Goal: Task Accomplishment & Management: Manage account settings

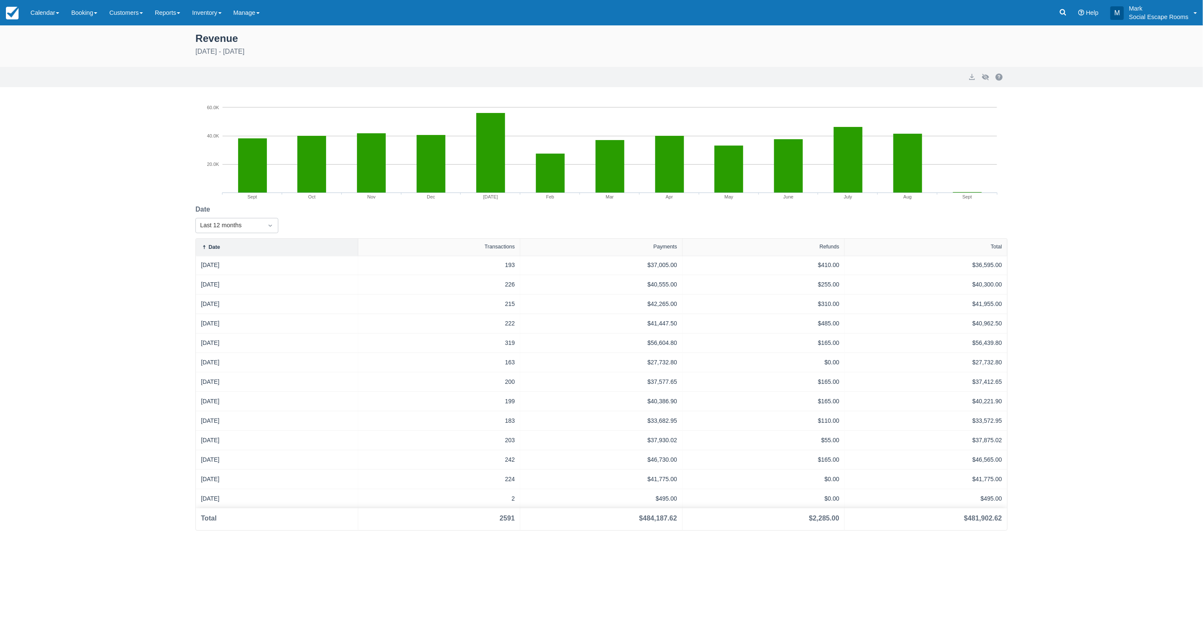
click at [265, 224] on div at bounding box center [270, 226] width 15 height 12
click at [230, 314] on div "Last 6 months" at bounding box center [236, 311] width 83 height 16
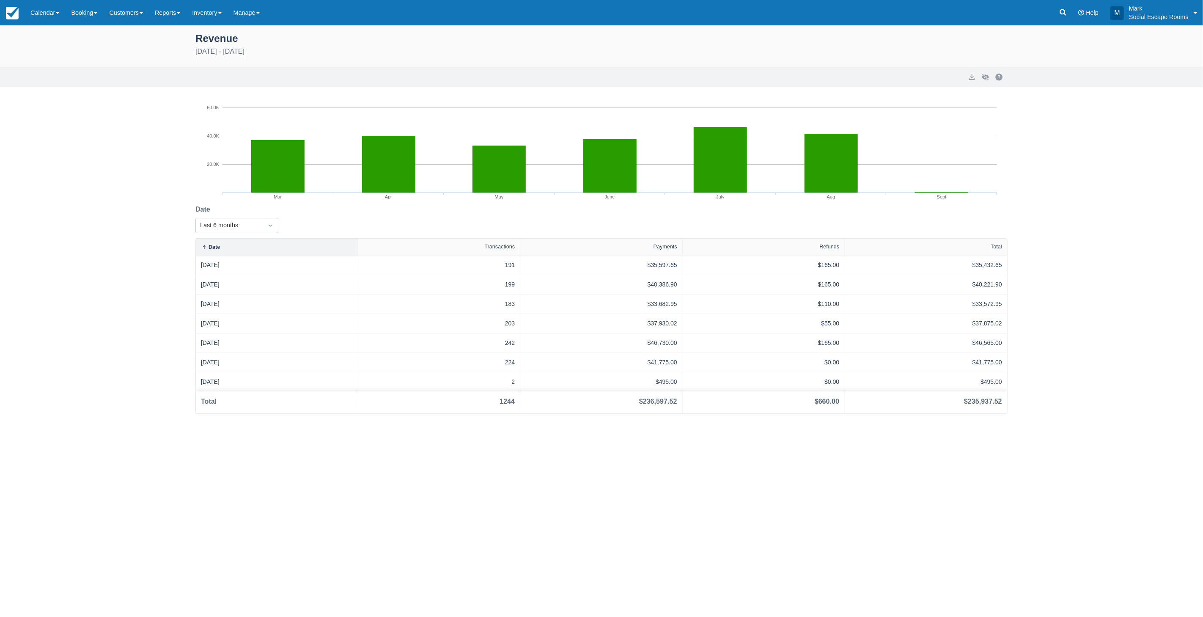
click at [247, 221] on div "Last 6 months" at bounding box center [229, 225] width 58 height 9
click at [233, 246] on div "Custom" at bounding box center [236, 246] width 83 height 16
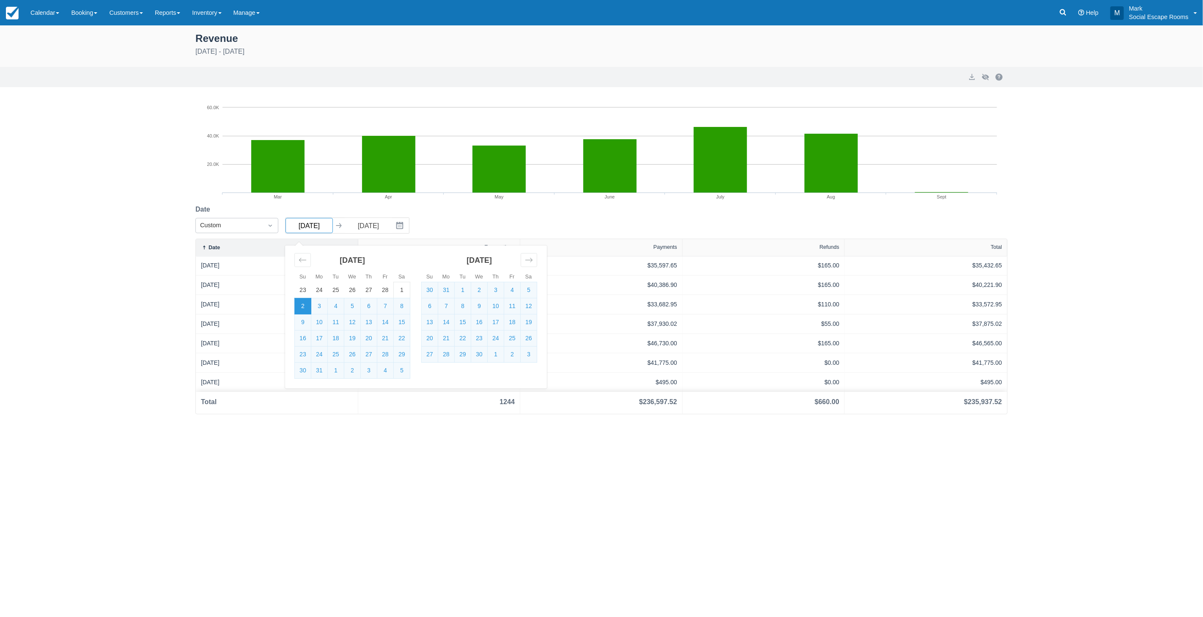
click at [299, 222] on input "02/03/25" at bounding box center [309, 225] width 47 height 15
drag, startPoint x: 324, startPoint y: 225, endPoint x: 274, endPoint y: 217, distance: 50.9
click at [274, 217] on div "Date Custom 01/03/25 Navigate forward to interact with the calendar and select …" at bounding box center [305, 221] width 221 height 34
type input "01/01/25"
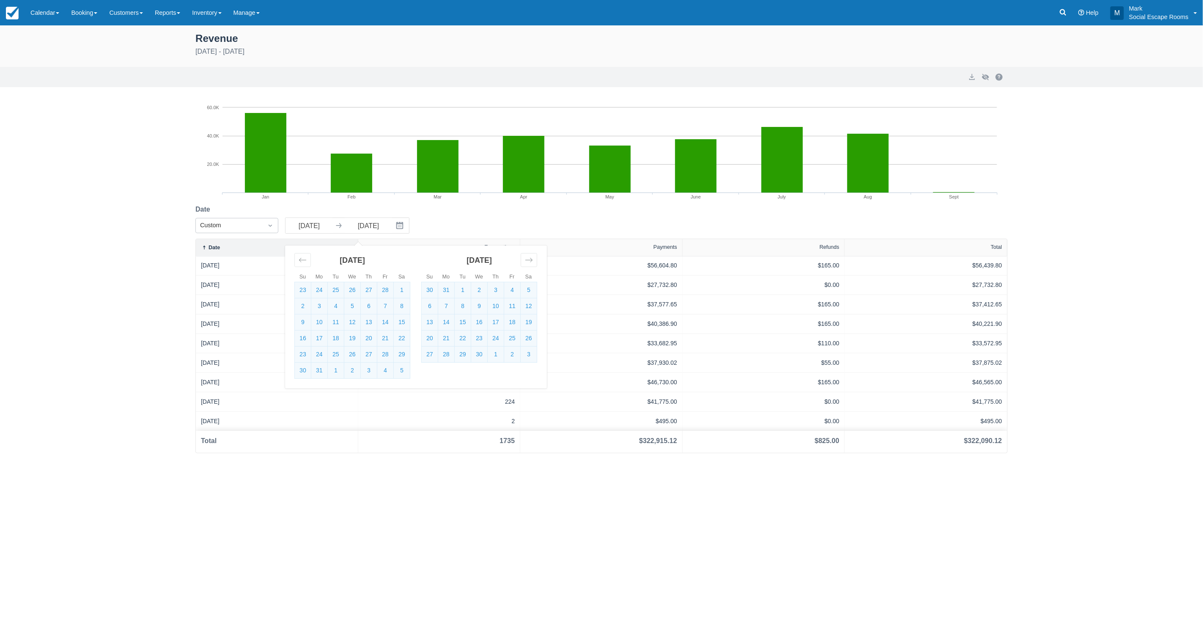
click at [1078, 404] on div "Revenue January 1st - September 2nd 2025 Export Hide Chart Created with Highcha…" at bounding box center [601, 239] width 1203 height 428
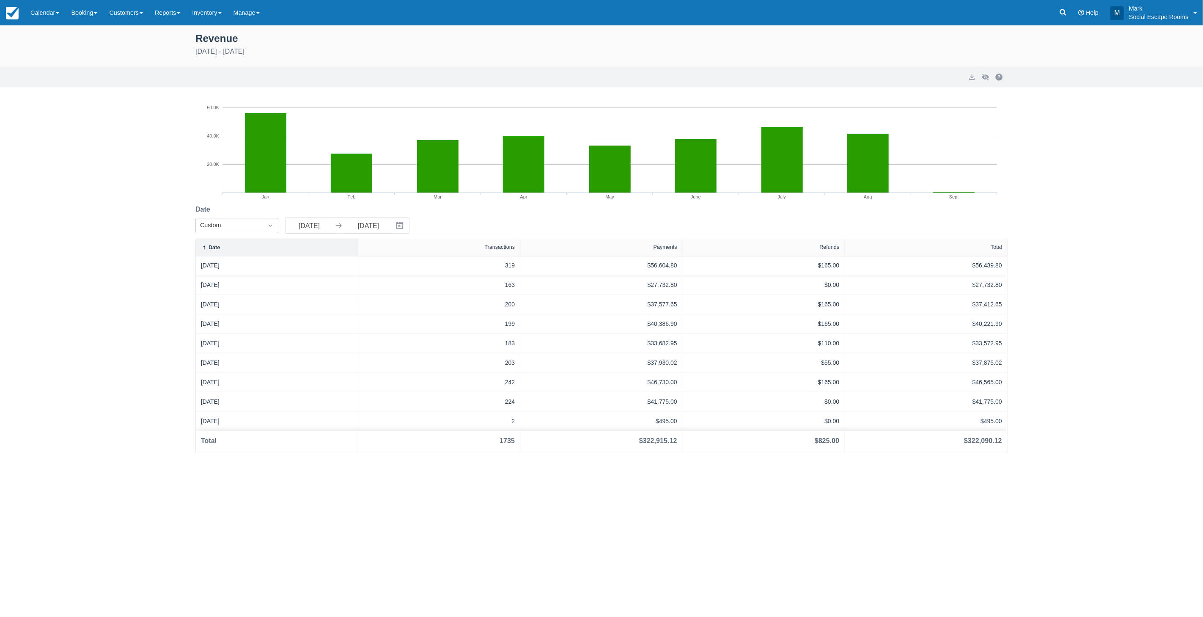
click at [54, 17] on link "Calendar" at bounding box center [45, 12] width 41 height 25
click at [63, 116] on link "Day" at bounding box center [58, 116] width 67 height 18
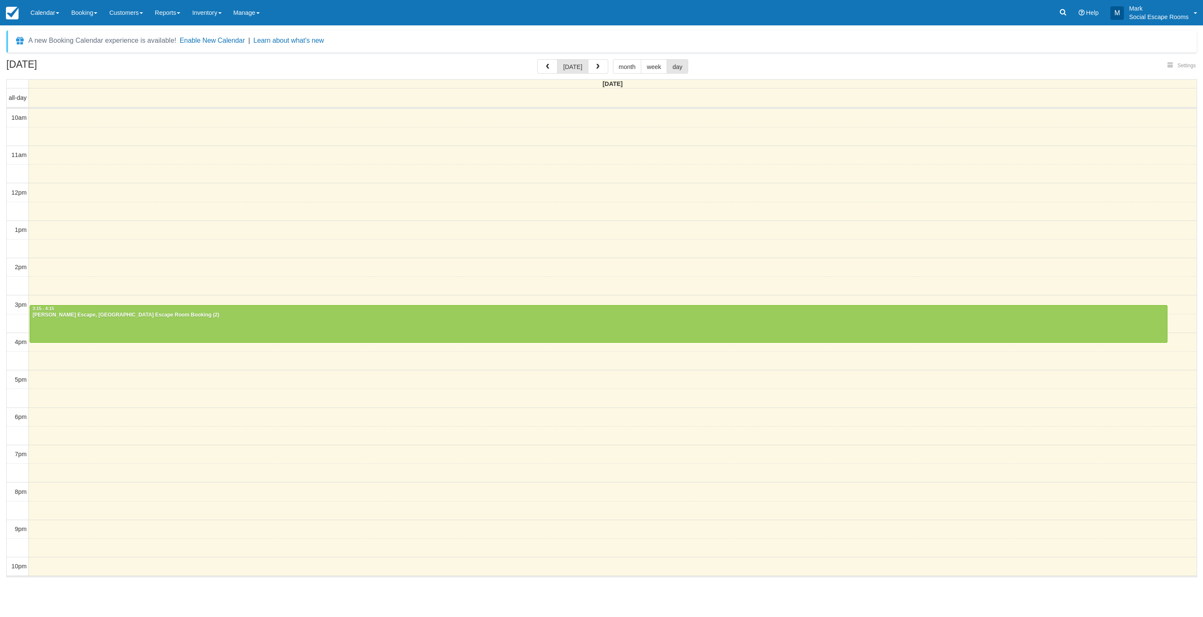
select select
